Goal: Task Accomplishment & Management: Manage account settings

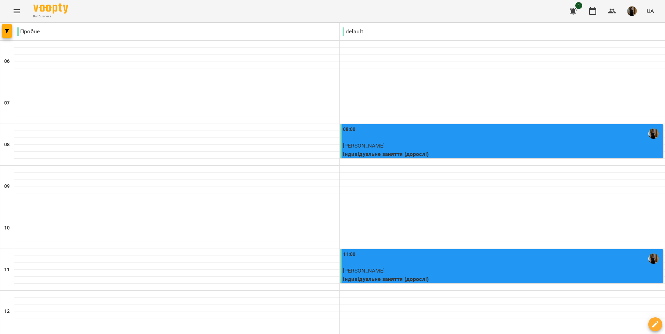
scroll to position [367, 0]
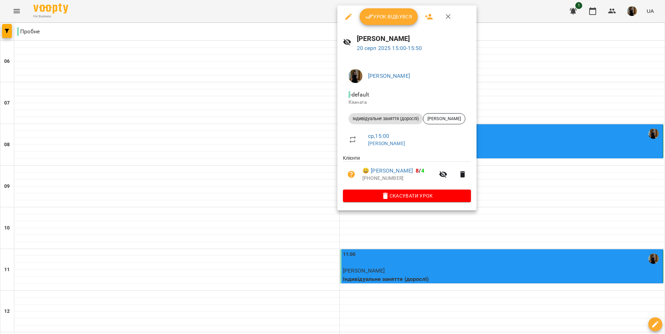
click at [389, 7] on div "Урок відбувся" at bounding box center [406, 17] width 139 height 22
click at [389, 15] on span "Урок відбувся" at bounding box center [388, 17] width 47 height 8
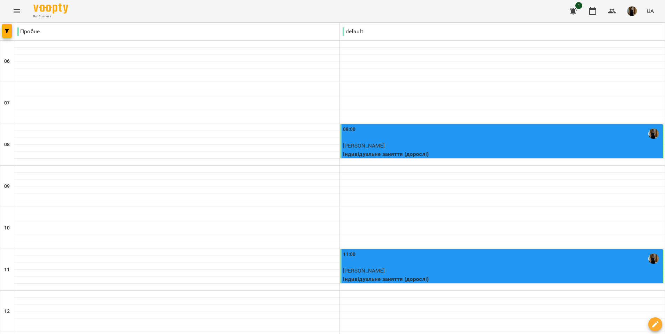
scroll to position [149, 0]
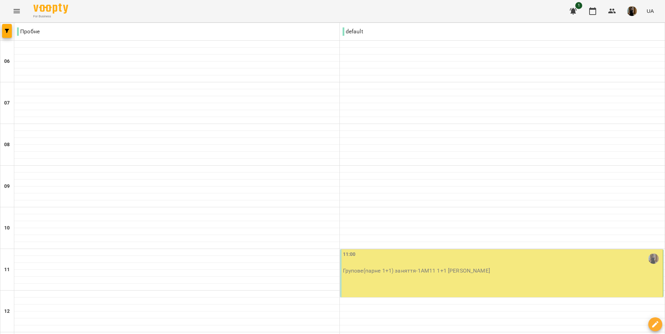
scroll to position [174, 0]
click at [499, 251] on div "11:00" at bounding box center [502, 259] width 319 height 16
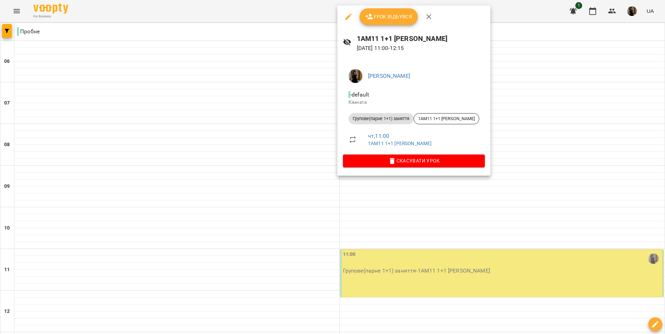
click at [389, 14] on span "Урок відбувся" at bounding box center [388, 17] width 47 height 8
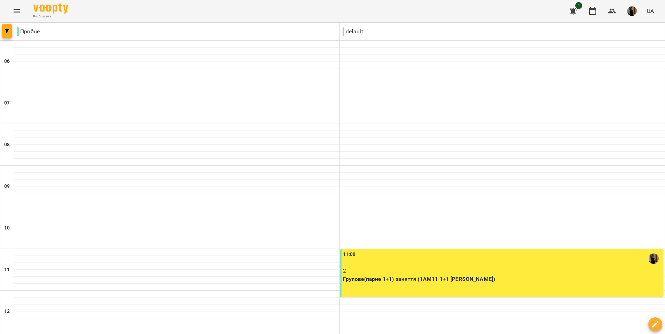
scroll to position [184, 0]
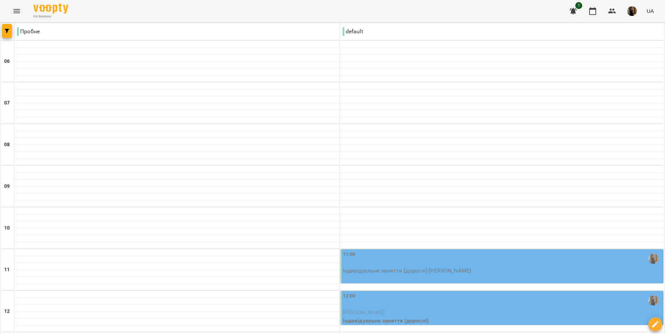
scroll to position [348, 0]
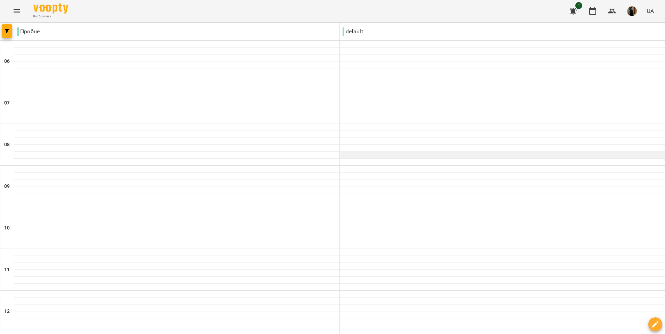
scroll to position [323, 0]
